Goal: Check status: Check status

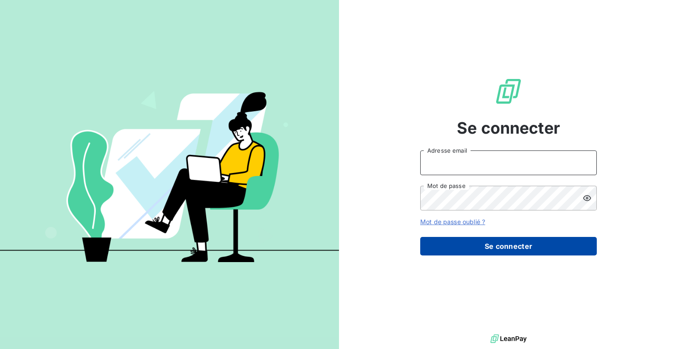
type input "[PERSON_NAME][EMAIL_ADDRESS][DOMAIN_NAME]"
click at [508, 243] on button "Se connecter" at bounding box center [508, 246] width 177 height 19
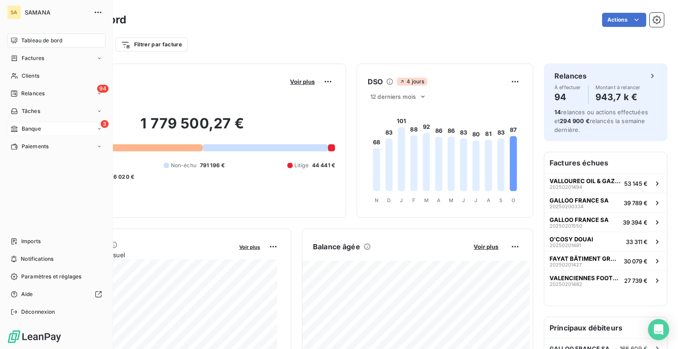
click at [41, 130] on span "Banque" at bounding box center [31, 129] width 19 height 8
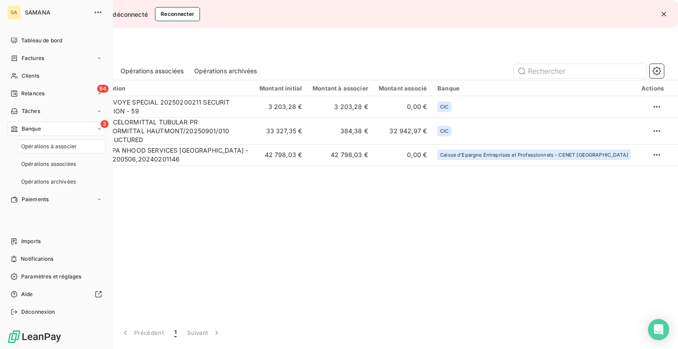
click at [42, 146] on span "Opérations à associer" at bounding box center [49, 147] width 56 height 8
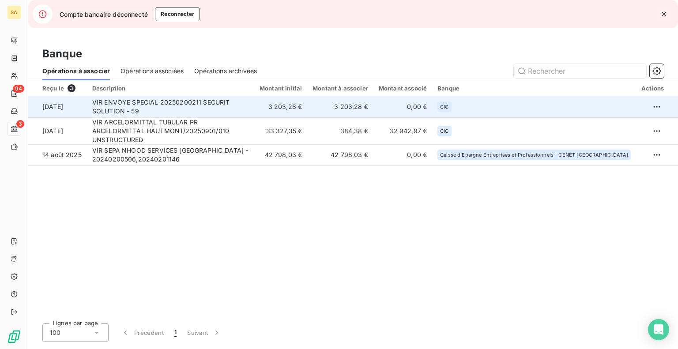
click at [212, 114] on td "VIR ENVOYE SPECIAL 20250200211 SECURIT SOLUTION - 59" at bounding box center [170, 106] width 167 height 21
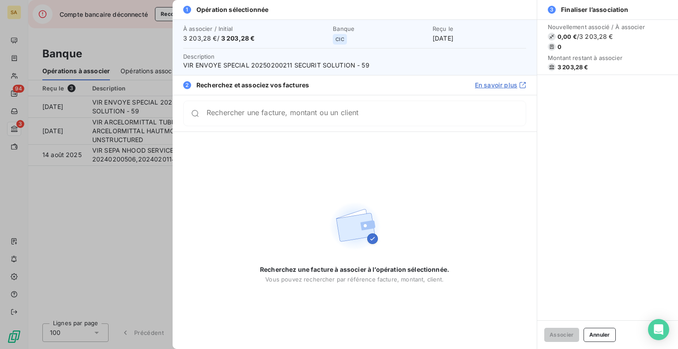
click at [107, 197] on div at bounding box center [339, 174] width 678 height 349
